Goal: Information Seeking & Learning: Learn about a topic

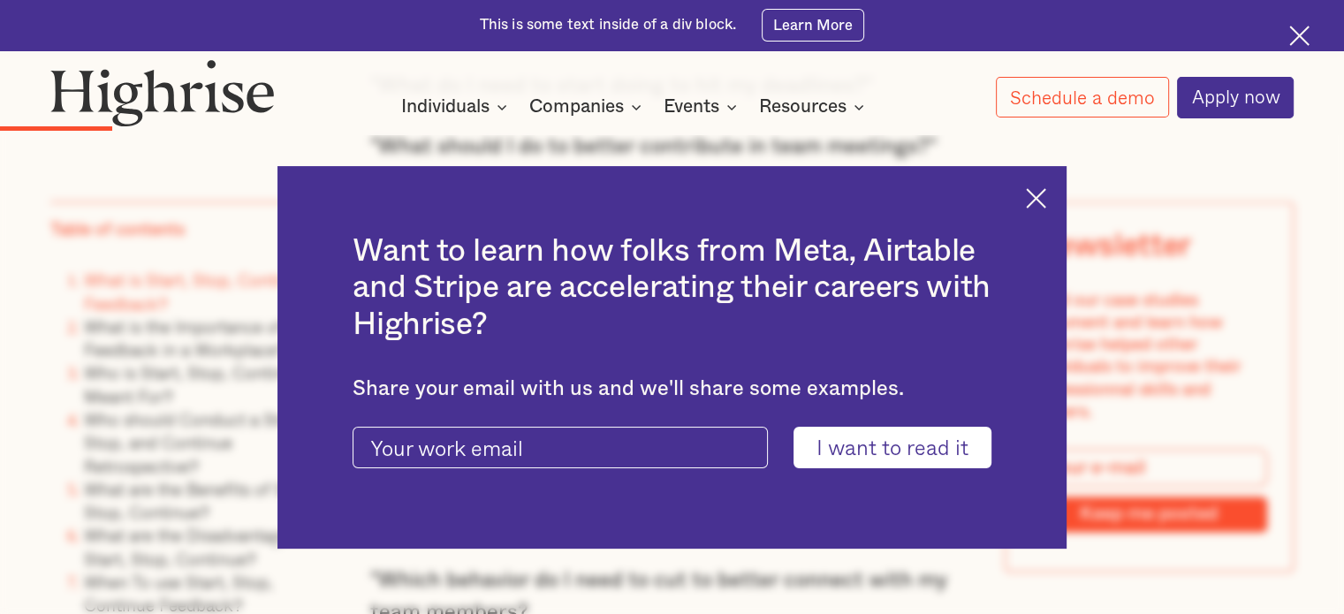
scroll to position [2588, 0]
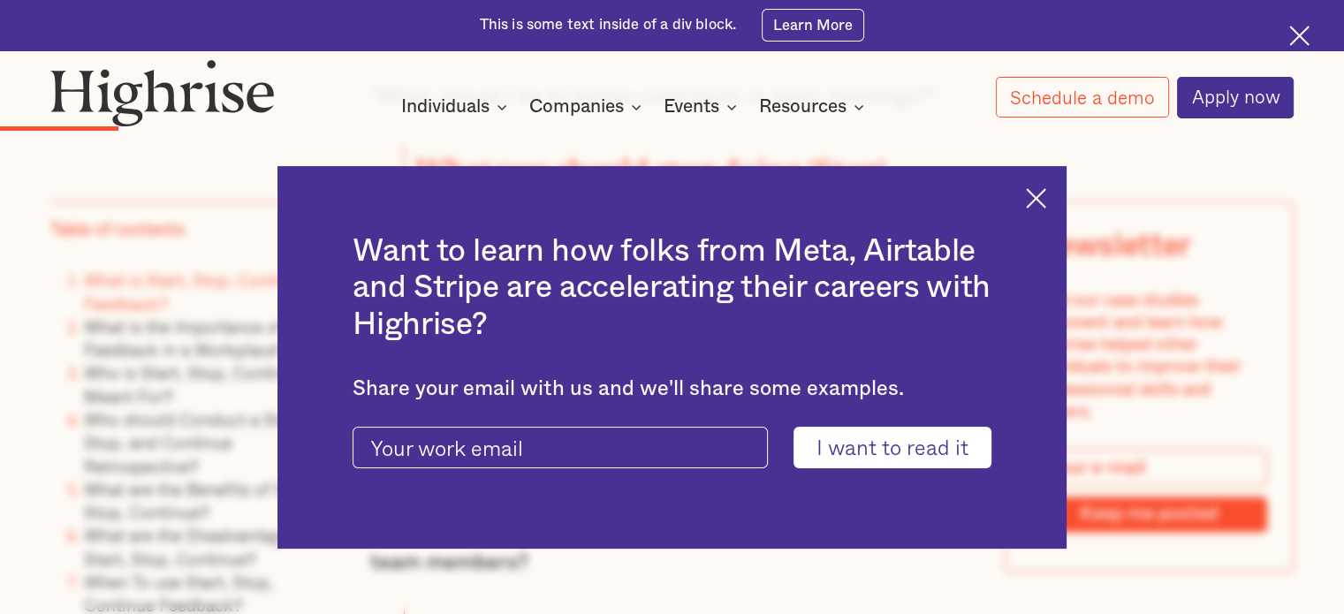
click at [1046, 194] on img at bounding box center [1036, 198] width 20 height 20
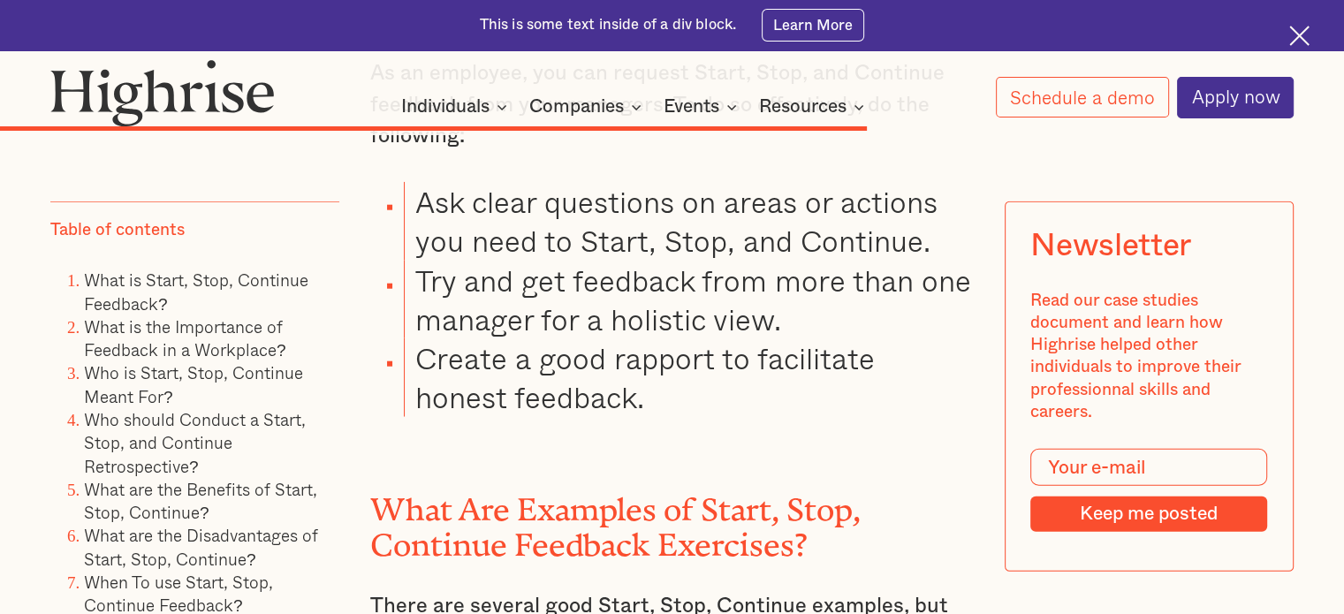
scroll to position [11072, 0]
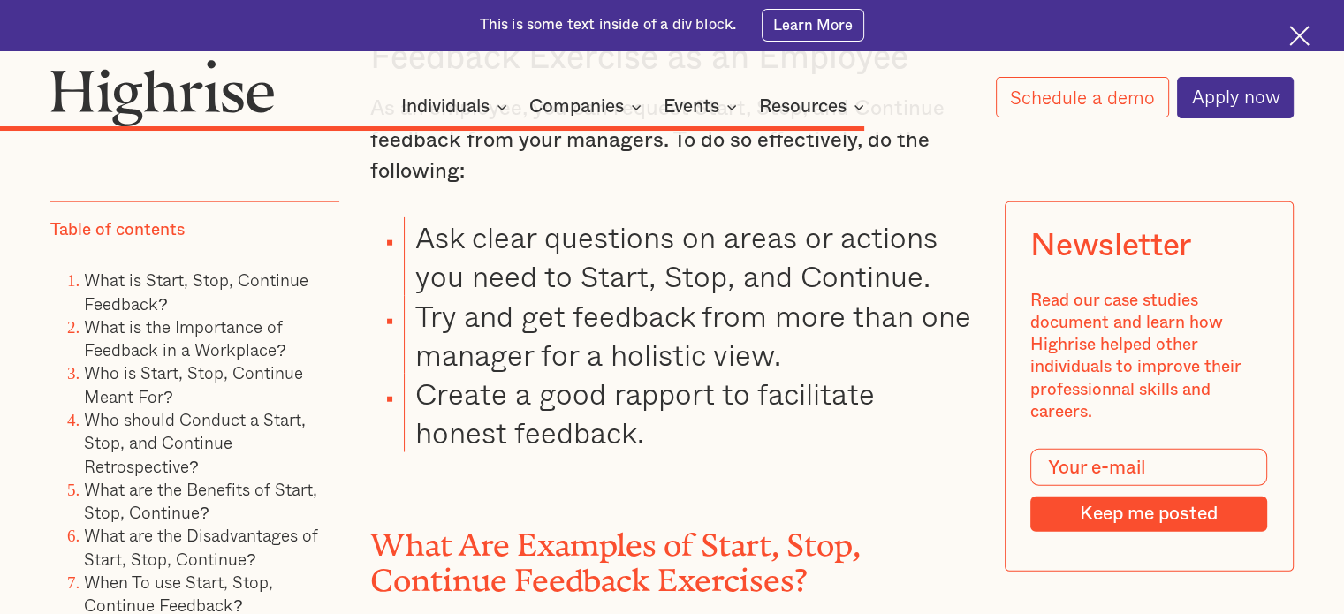
click at [498, 255] on li "Ask clear questions on areas or actions you need to Start, Stop, and Continue." at bounding box center [689, 256] width 570 height 78
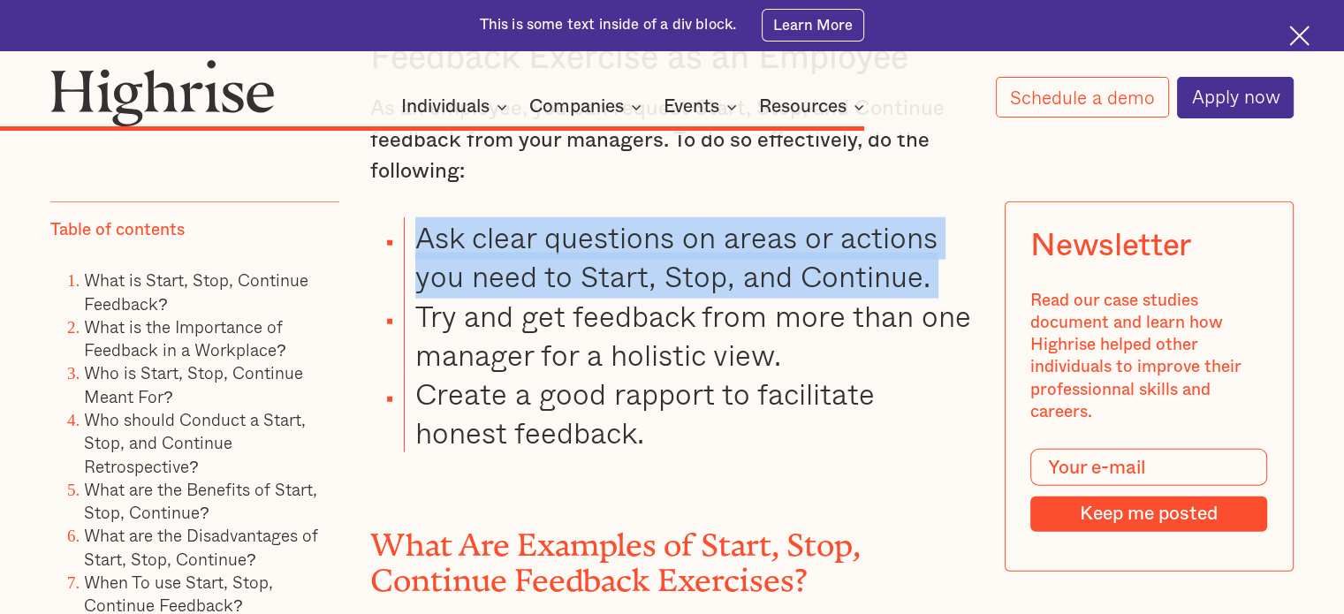
click at [498, 255] on li "Ask clear questions on areas or actions you need to Start, Stop, and Continue." at bounding box center [689, 256] width 570 height 78
click at [513, 258] on li "Ask clear questions on areas or actions you need to Start, Stop, and Continue." at bounding box center [689, 256] width 570 height 78
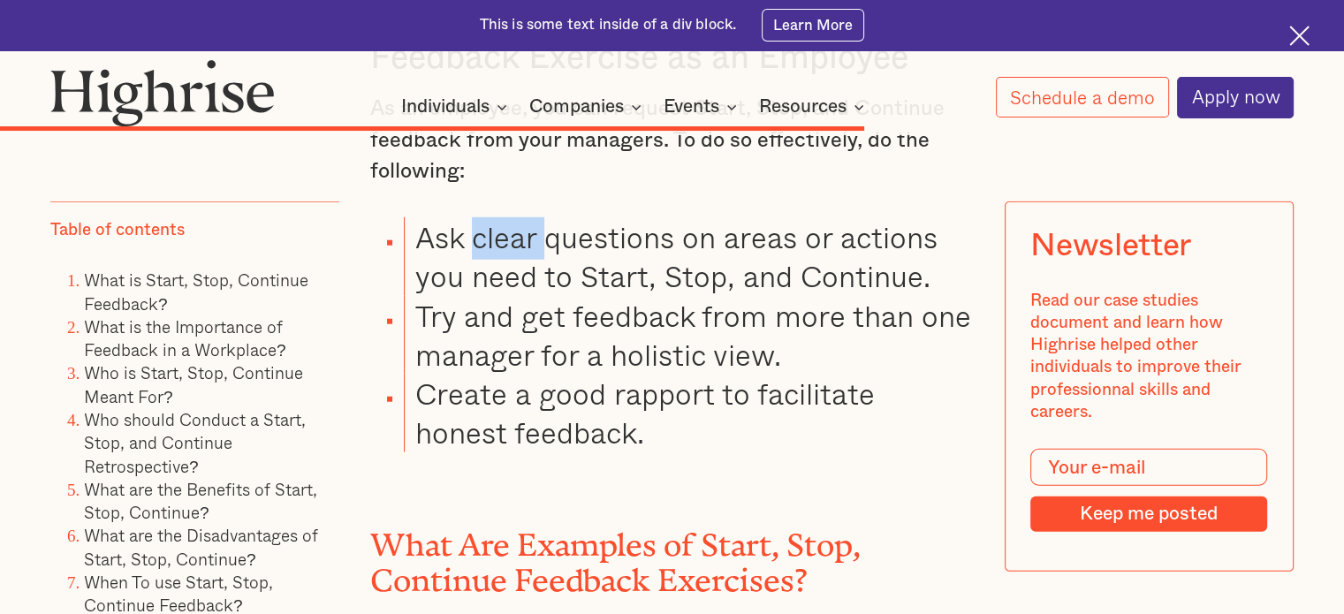
click at [513, 258] on li "Ask clear questions on areas or actions you need to Start, Stop, and Continue." at bounding box center [689, 256] width 570 height 78
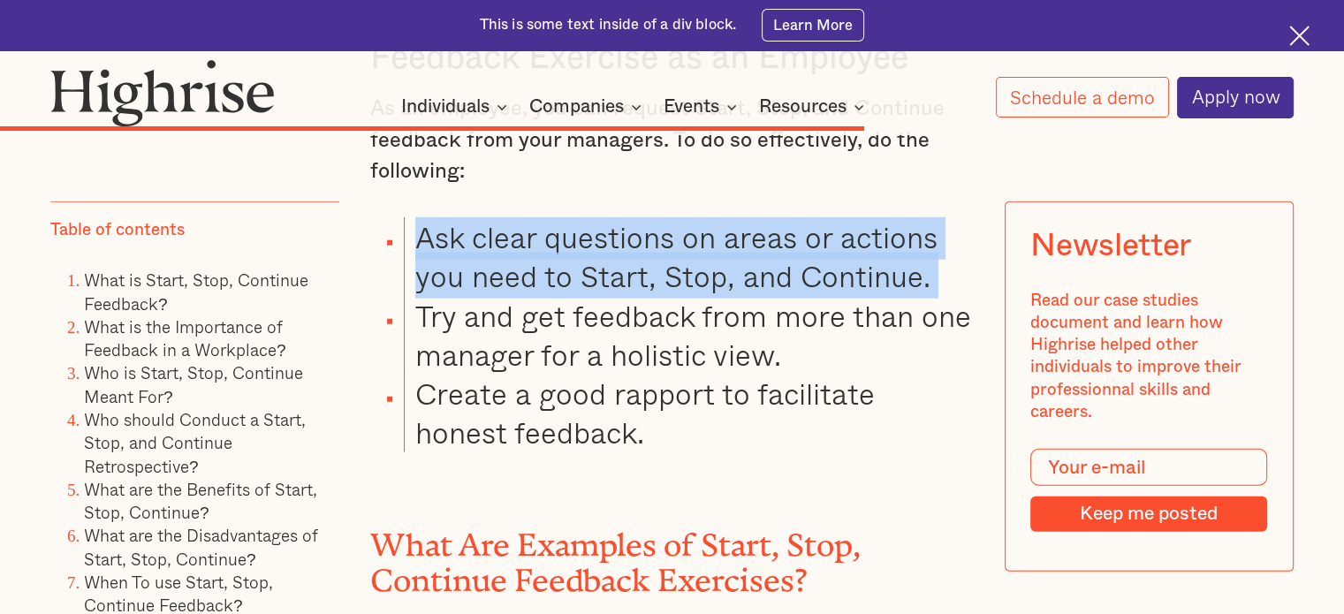
click at [513, 258] on li "Ask clear questions on areas or actions you need to Start, Stop, and Continue." at bounding box center [689, 256] width 570 height 78
click at [513, 267] on li "Ask clear questions on areas or actions you need to Start, Stop, and Continue." at bounding box center [689, 256] width 570 height 78
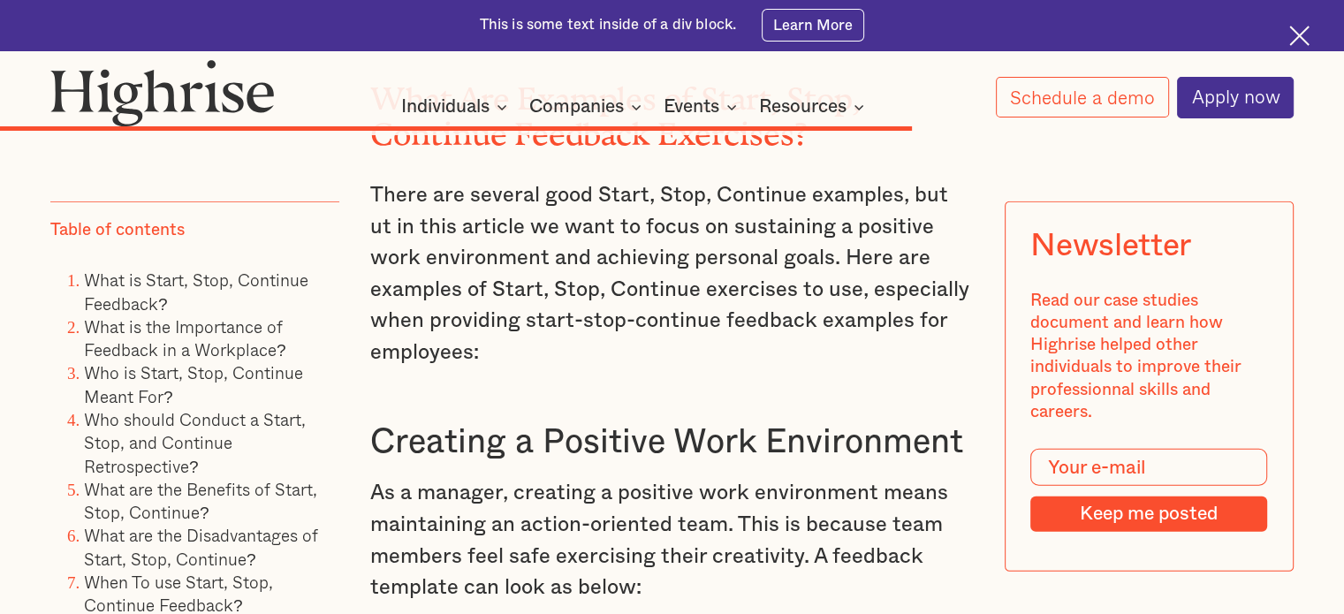
scroll to position [11661, 0]
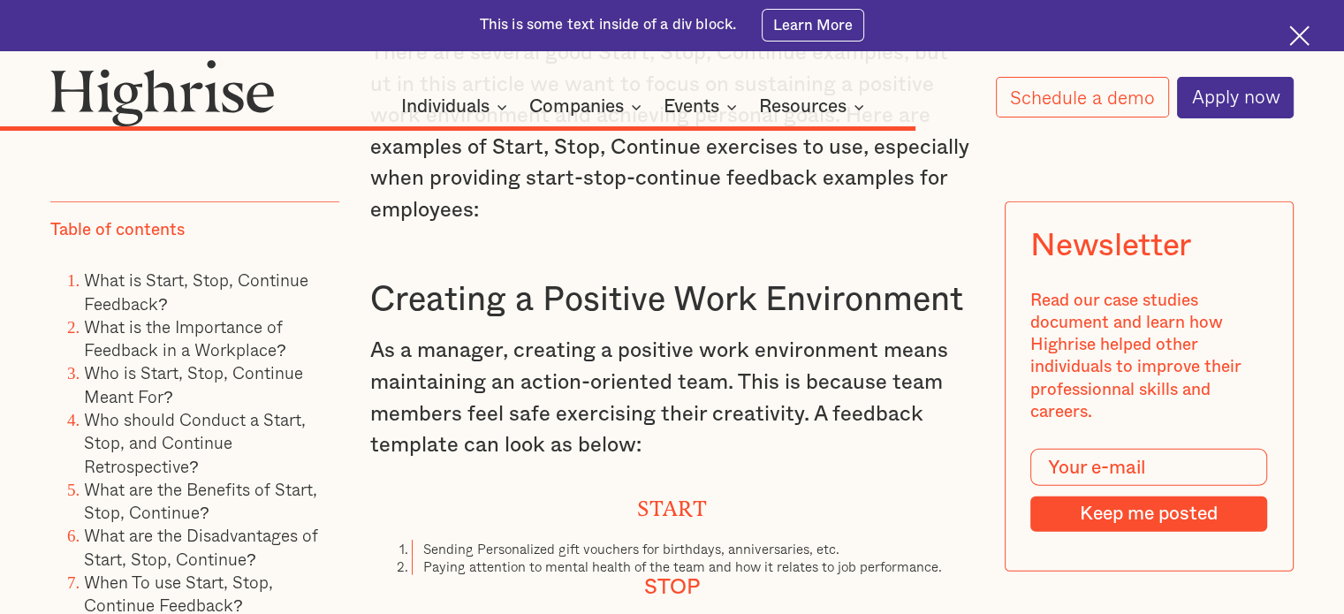
click at [1293, 41] on img at bounding box center [1299, 36] width 20 height 20
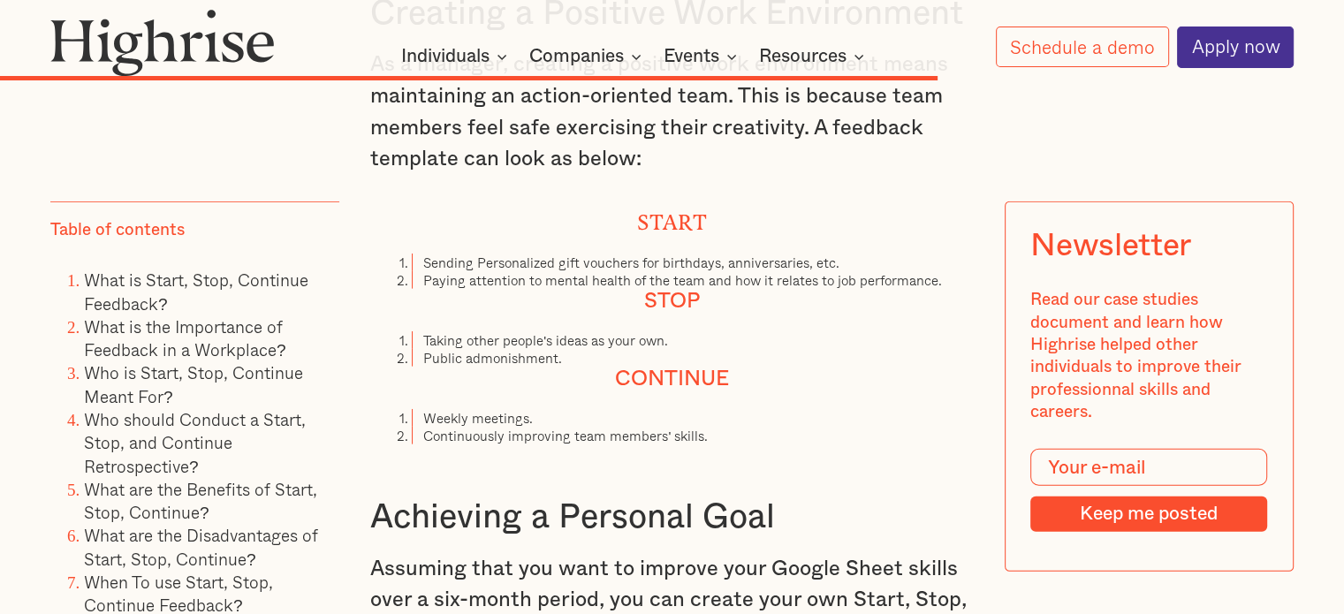
scroll to position [11845, 0]
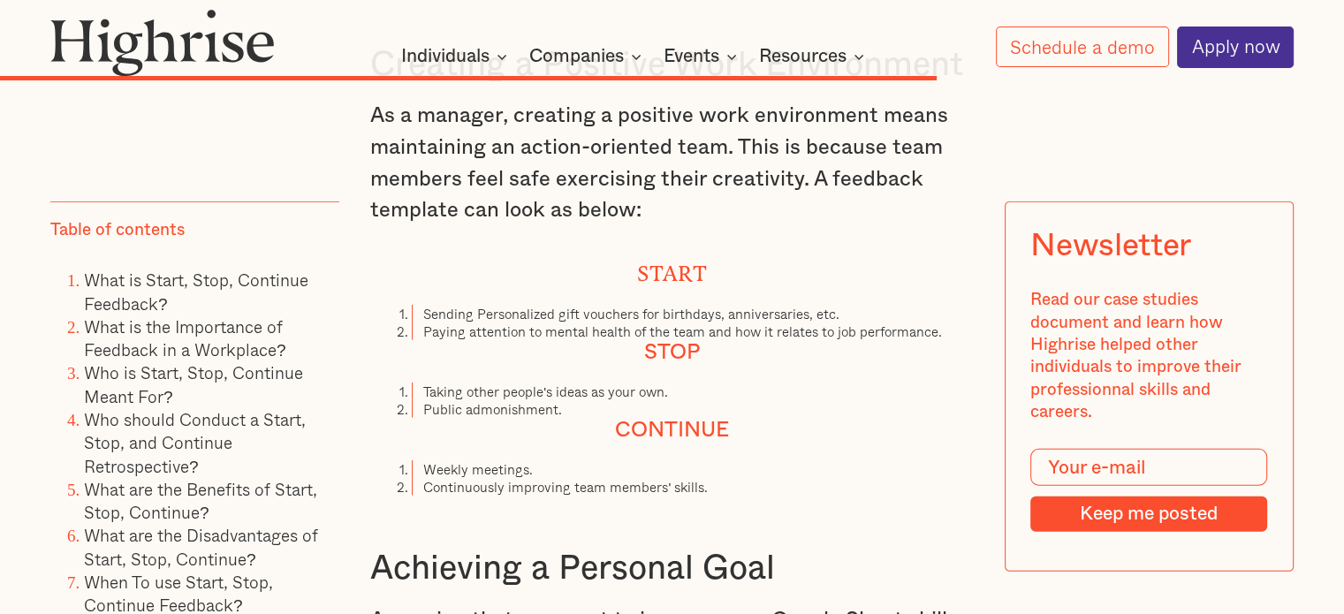
click at [470, 129] on p "As a manager, creating a positive work environment means maintaining an action-…" at bounding box center [672, 164] width 604 height 126
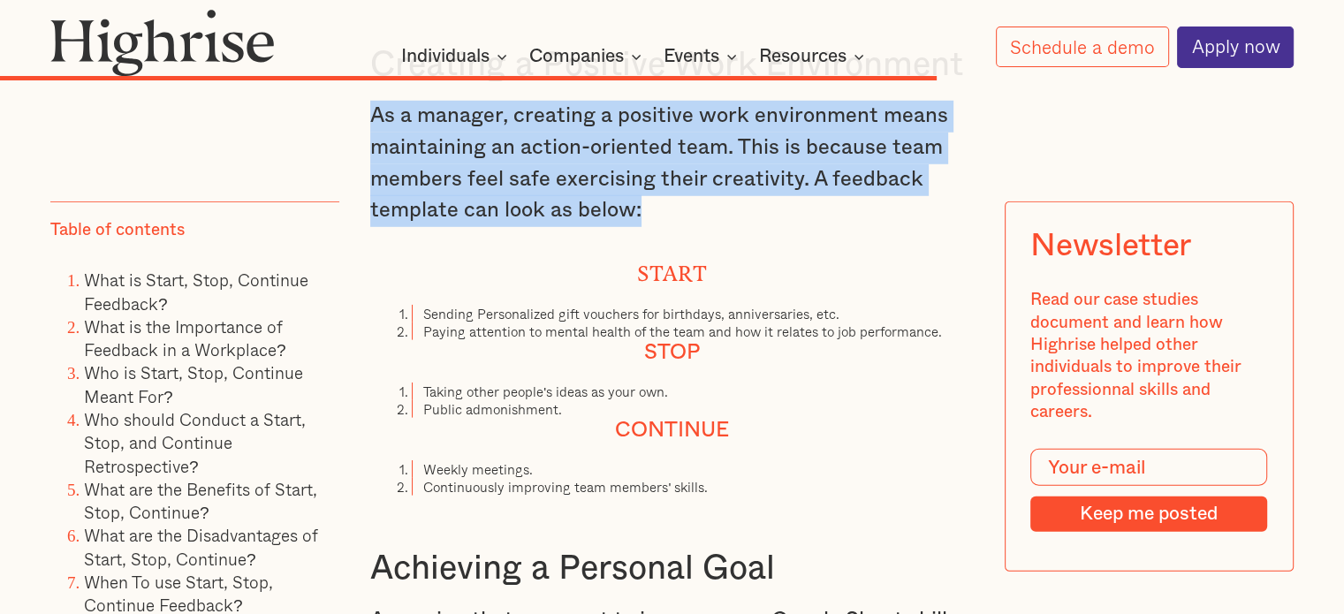
click at [470, 129] on p "As a manager, creating a positive work environment means maintaining an action-…" at bounding box center [672, 164] width 604 height 126
click at [479, 137] on p "As a manager, creating a positive work environment means maintaining an action-…" at bounding box center [672, 164] width 604 height 126
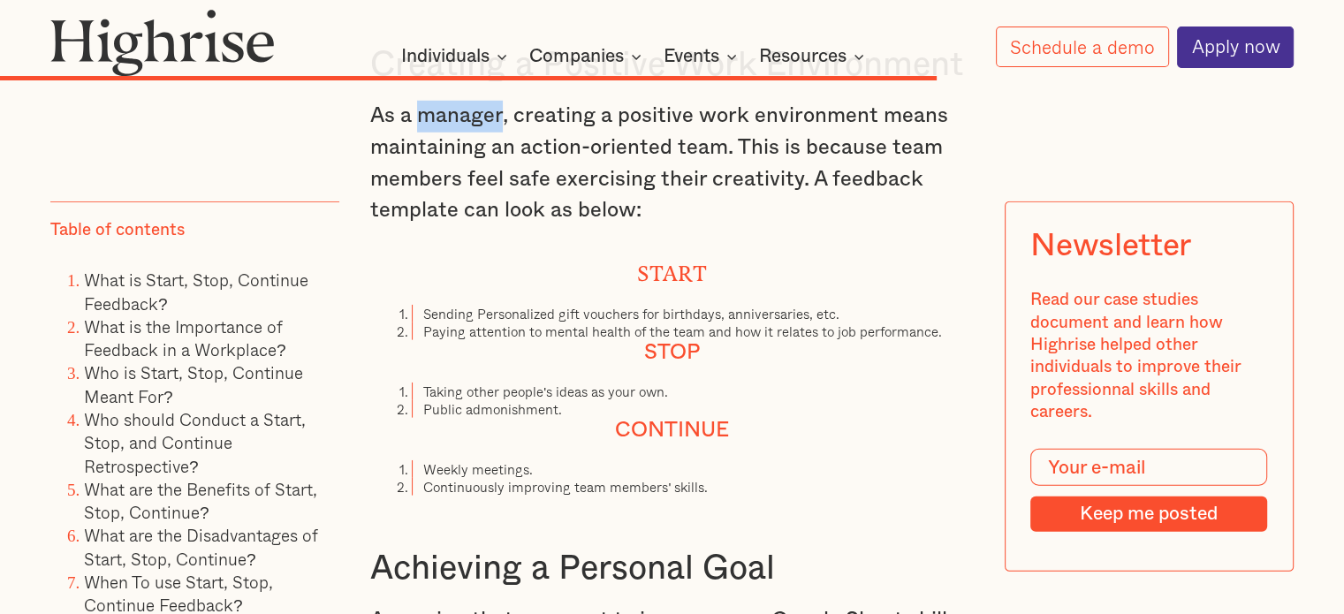
click at [480, 137] on p "As a manager, creating a positive work environment means maintaining an action-…" at bounding box center [672, 164] width 604 height 126
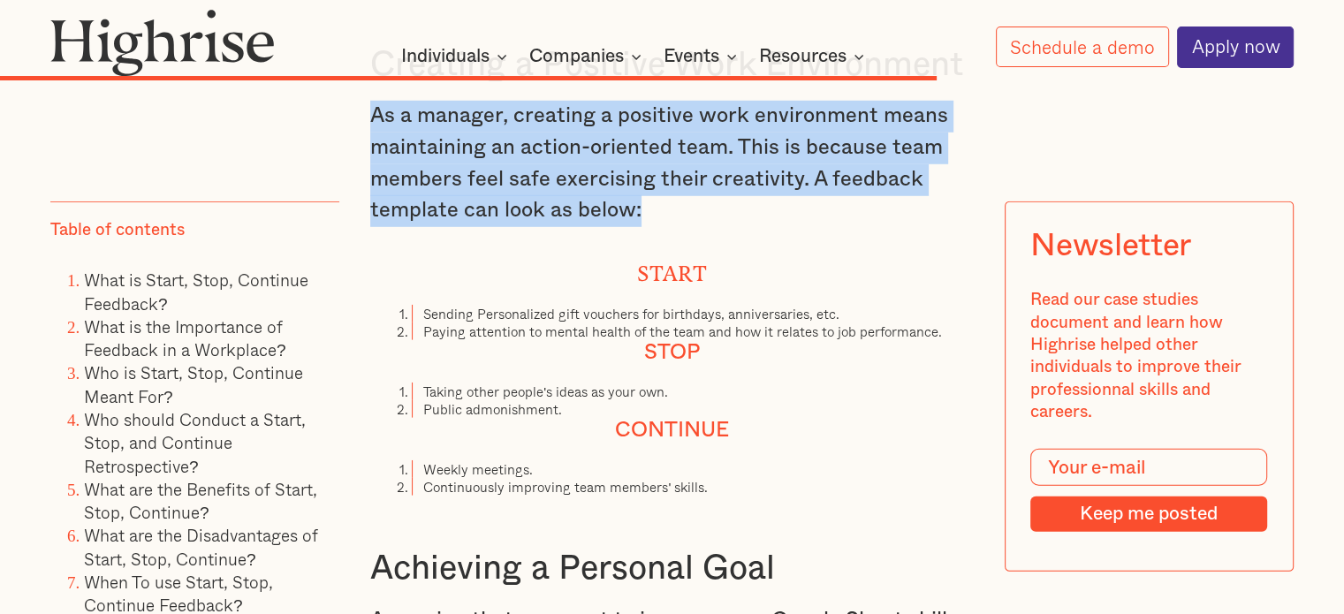
click at [480, 137] on p "As a manager, creating a positive work environment means maintaining an action-…" at bounding box center [672, 164] width 604 height 126
click at [488, 148] on p "As a manager, creating a positive work environment means maintaining an action-…" at bounding box center [672, 164] width 604 height 126
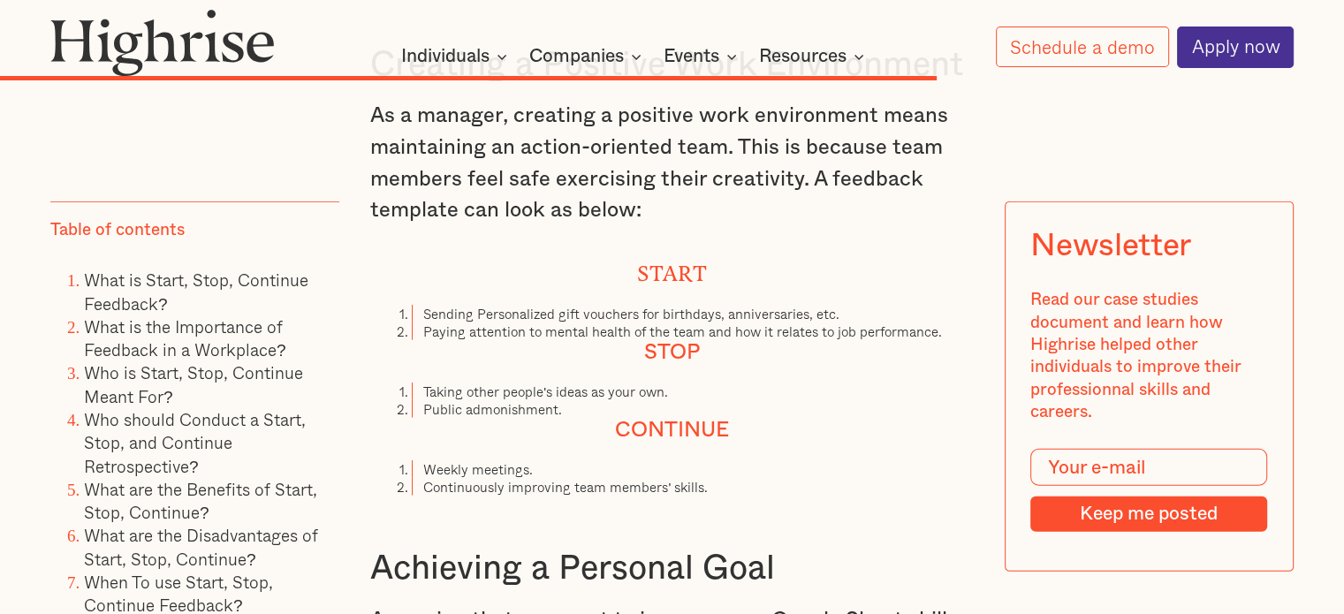
click at [483, 312] on li "Sending Personalized gift vouchers for birthdays, anniversaries, etc." at bounding box center [693, 314] width 562 height 18
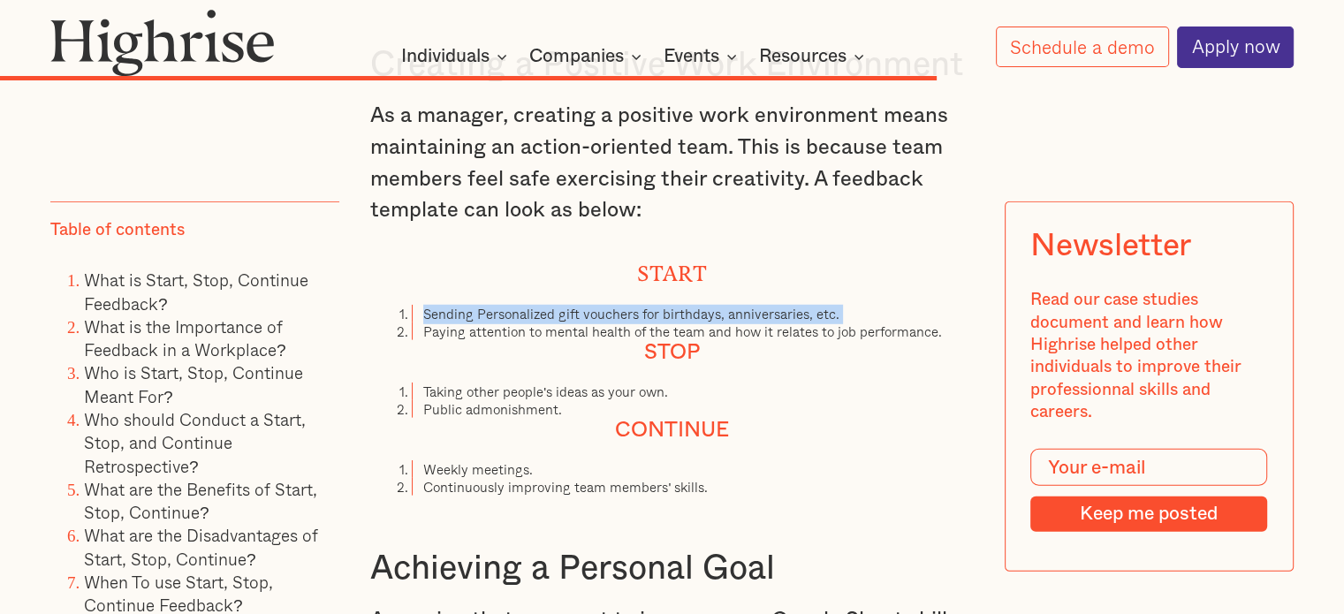
click at [483, 312] on li "Sending Personalized gift vouchers for birthdays, anniversaries, etc." at bounding box center [693, 314] width 562 height 18
click at [485, 316] on li "Sending Personalized gift vouchers for birthdays, anniversaries, etc." at bounding box center [693, 314] width 562 height 18
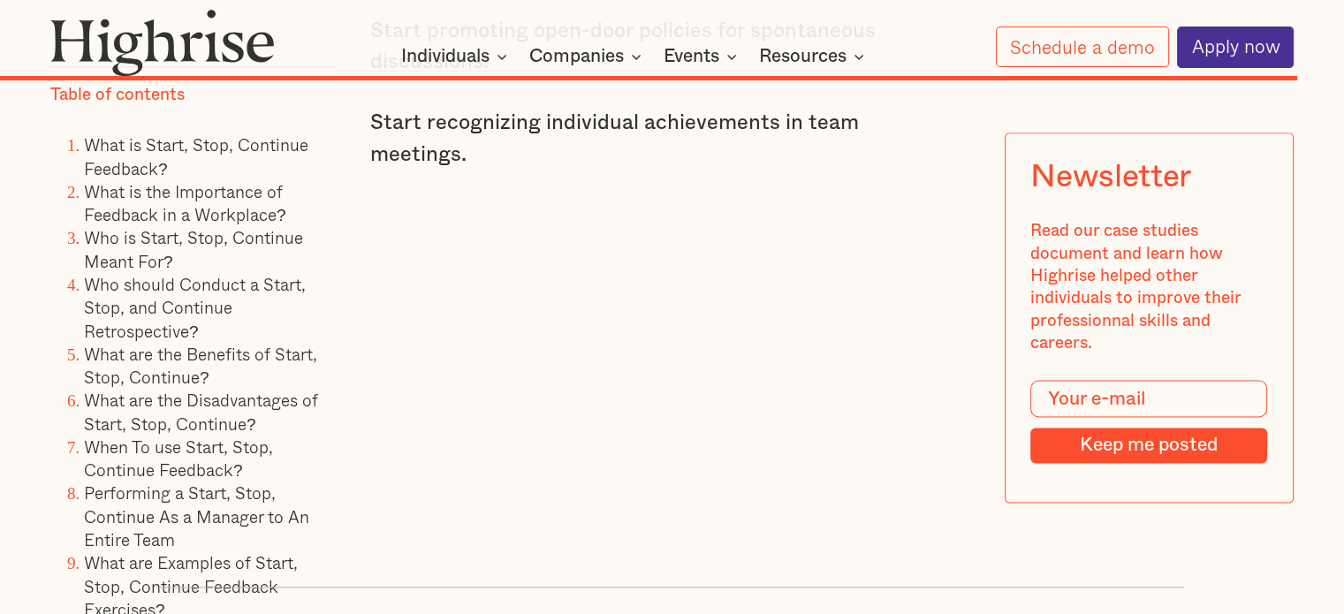
scroll to position [15970, 0]
